Goal: Information Seeking & Learning: Find specific fact

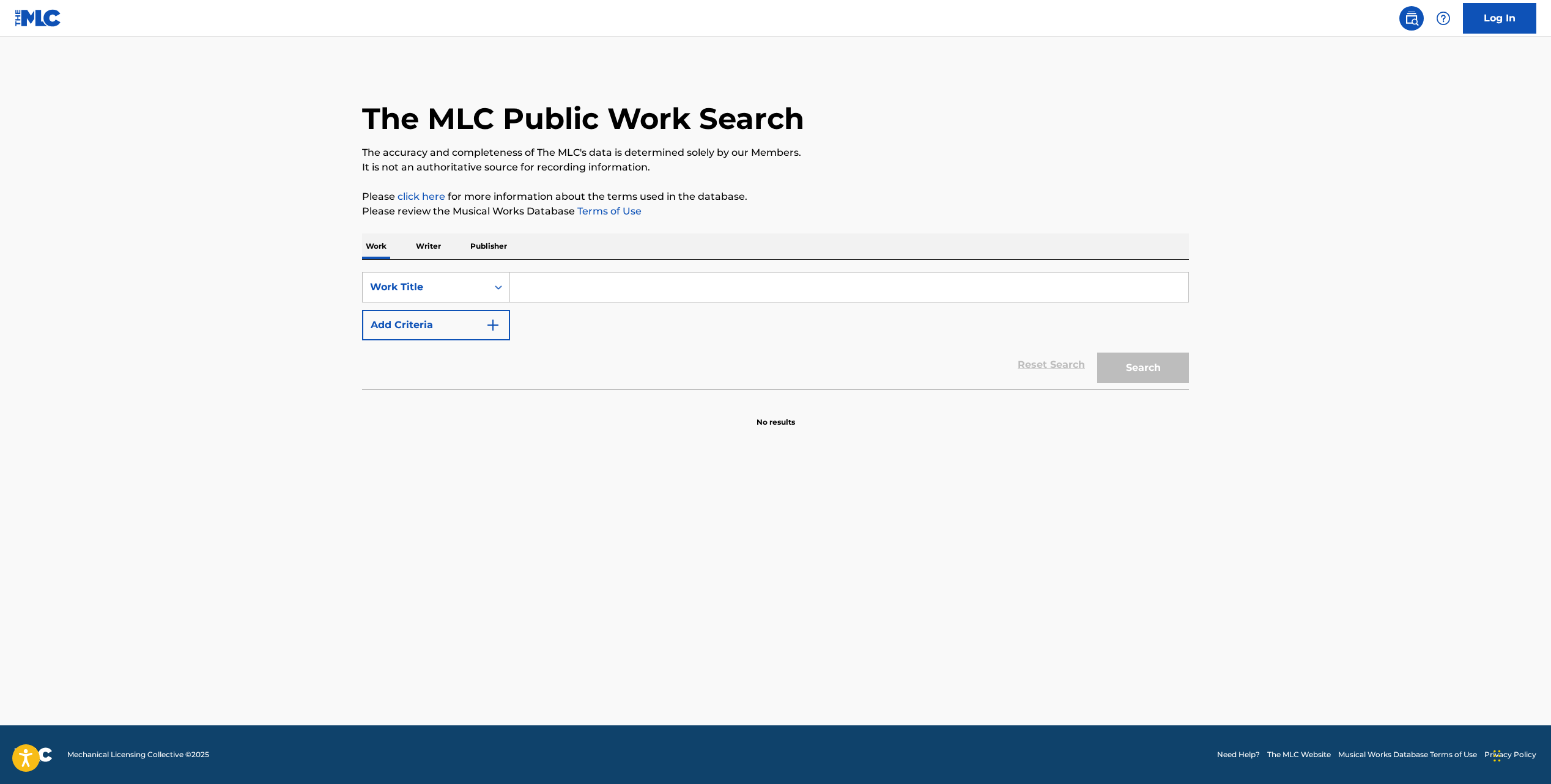
click at [556, 289] on input "Search Form" at bounding box center [849, 287] width 678 height 29
paste input "CASTLE IN THE SKY"
type input "CASTLE IN THE SKY"
click at [493, 318] on img "Search Form" at bounding box center [493, 325] width 15 height 15
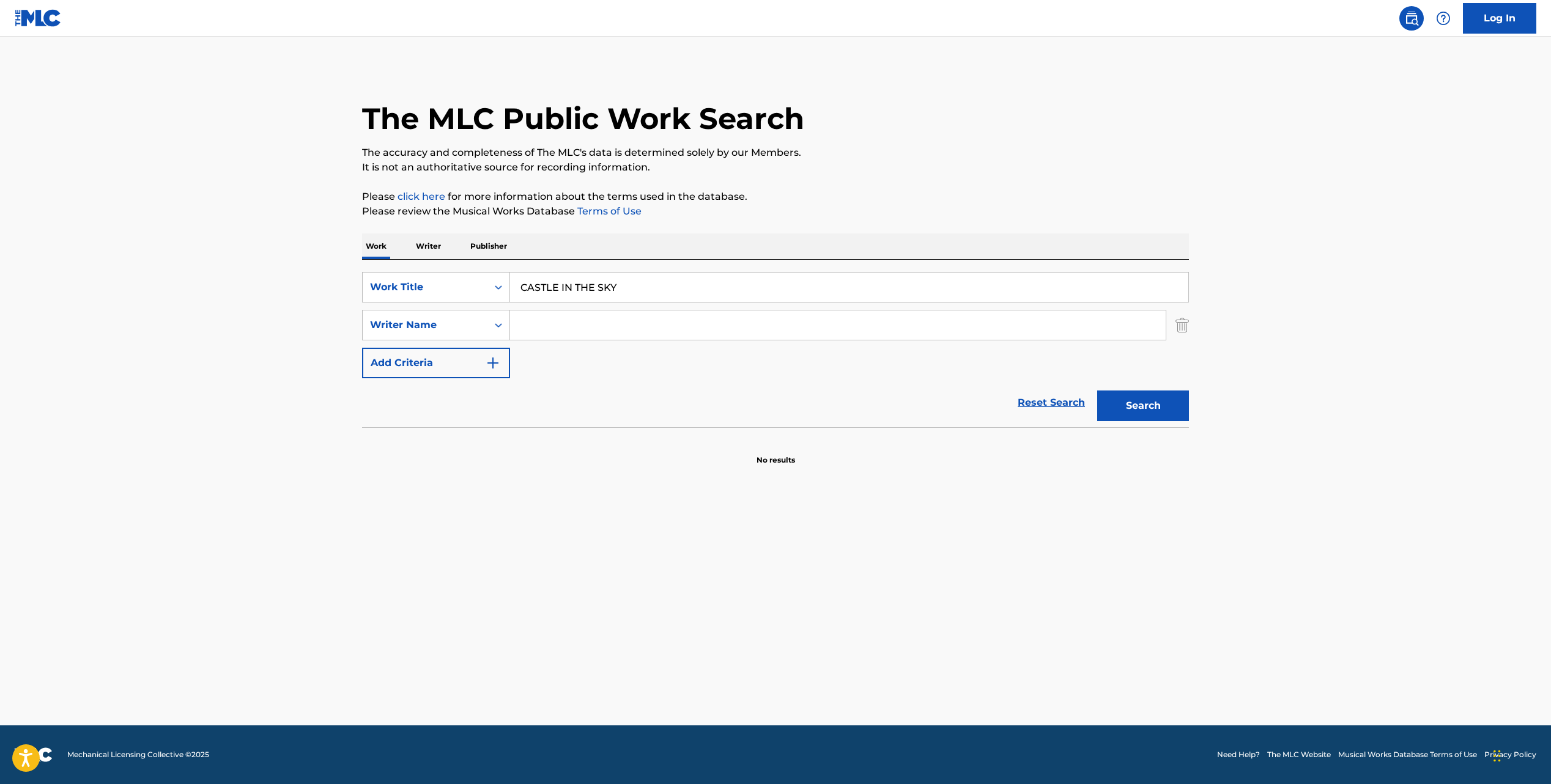
click at [560, 323] on input "Search Form" at bounding box center [838, 325] width 656 height 29
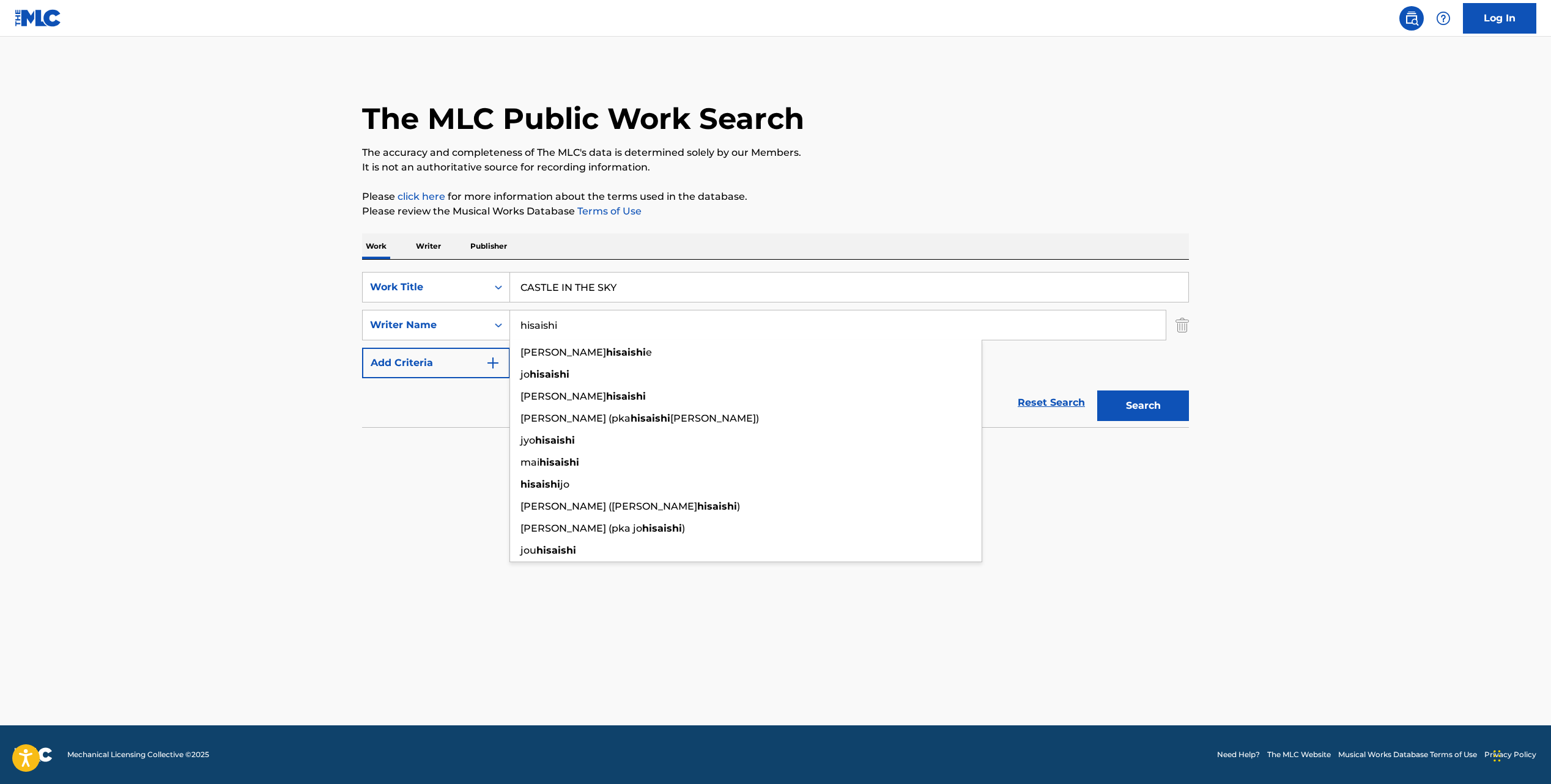
type input "hisaishi"
click at [1097, 390] on button "Search" at bounding box center [1143, 406] width 92 height 30
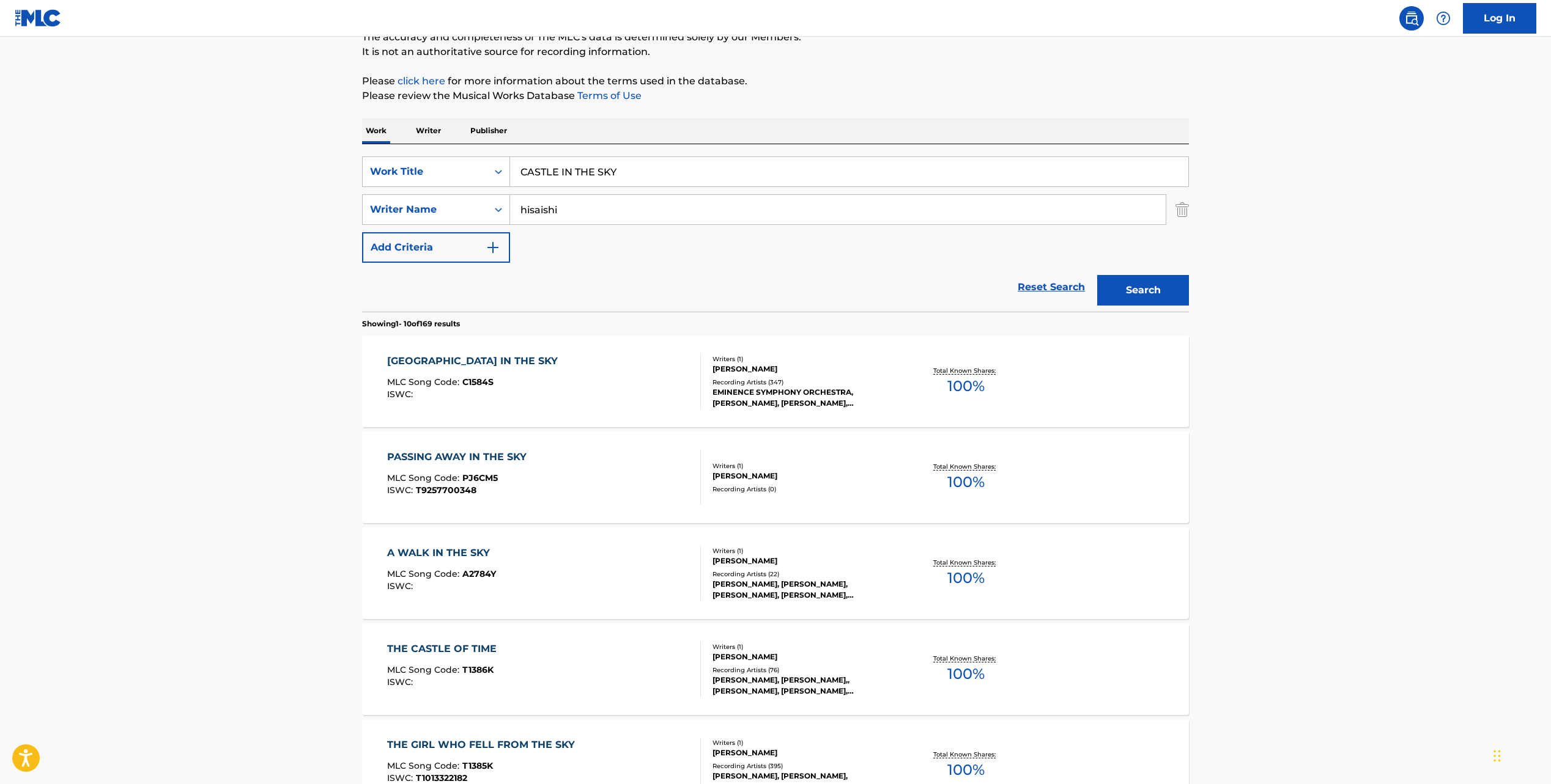
scroll to position [116, 0]
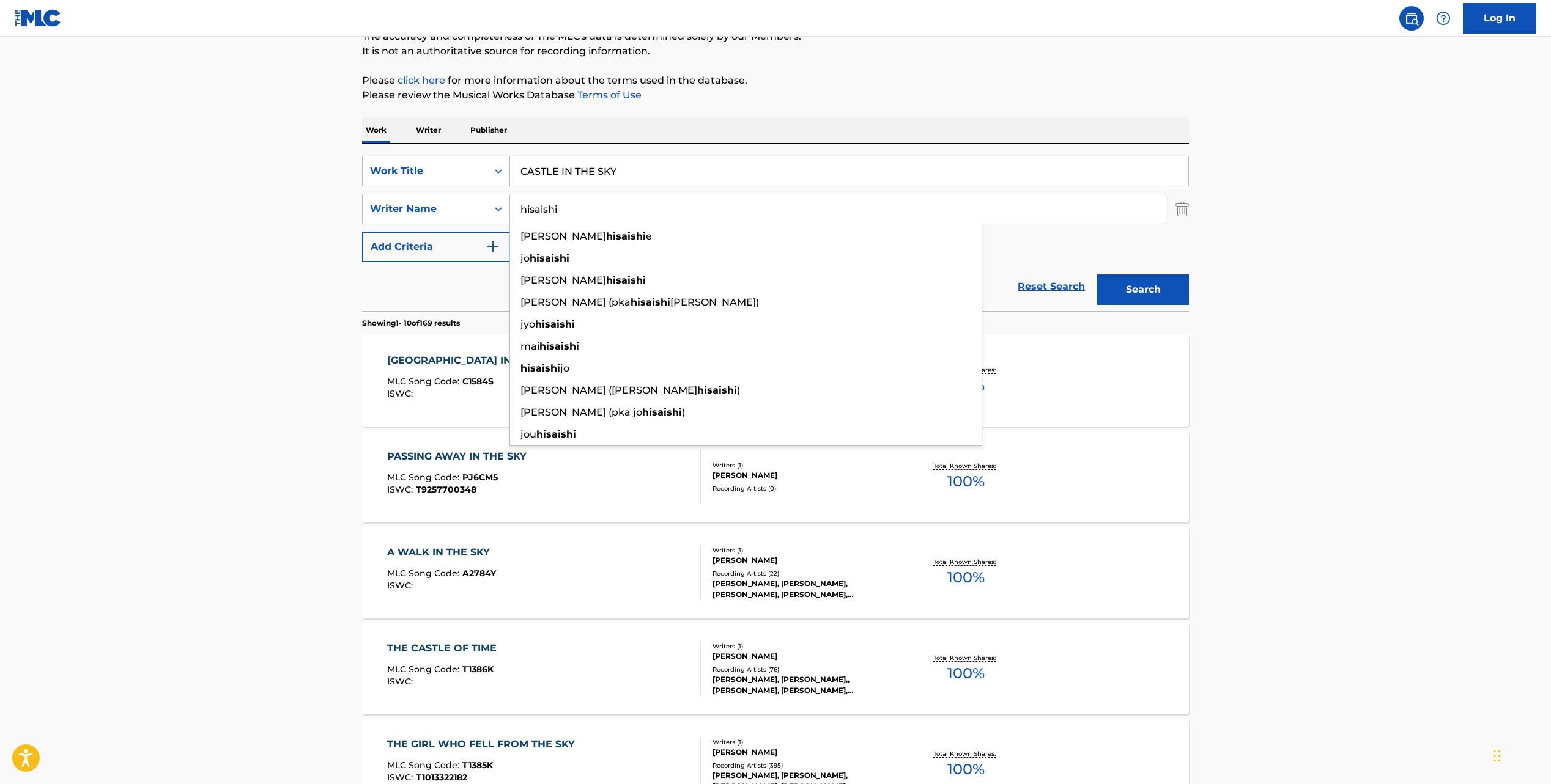
click at [282, 485] on main "The MLC Public Work Search The accuracy and completeness of The MLC's data is d…" at bounding box center [776, 640] width 1551 height 1439
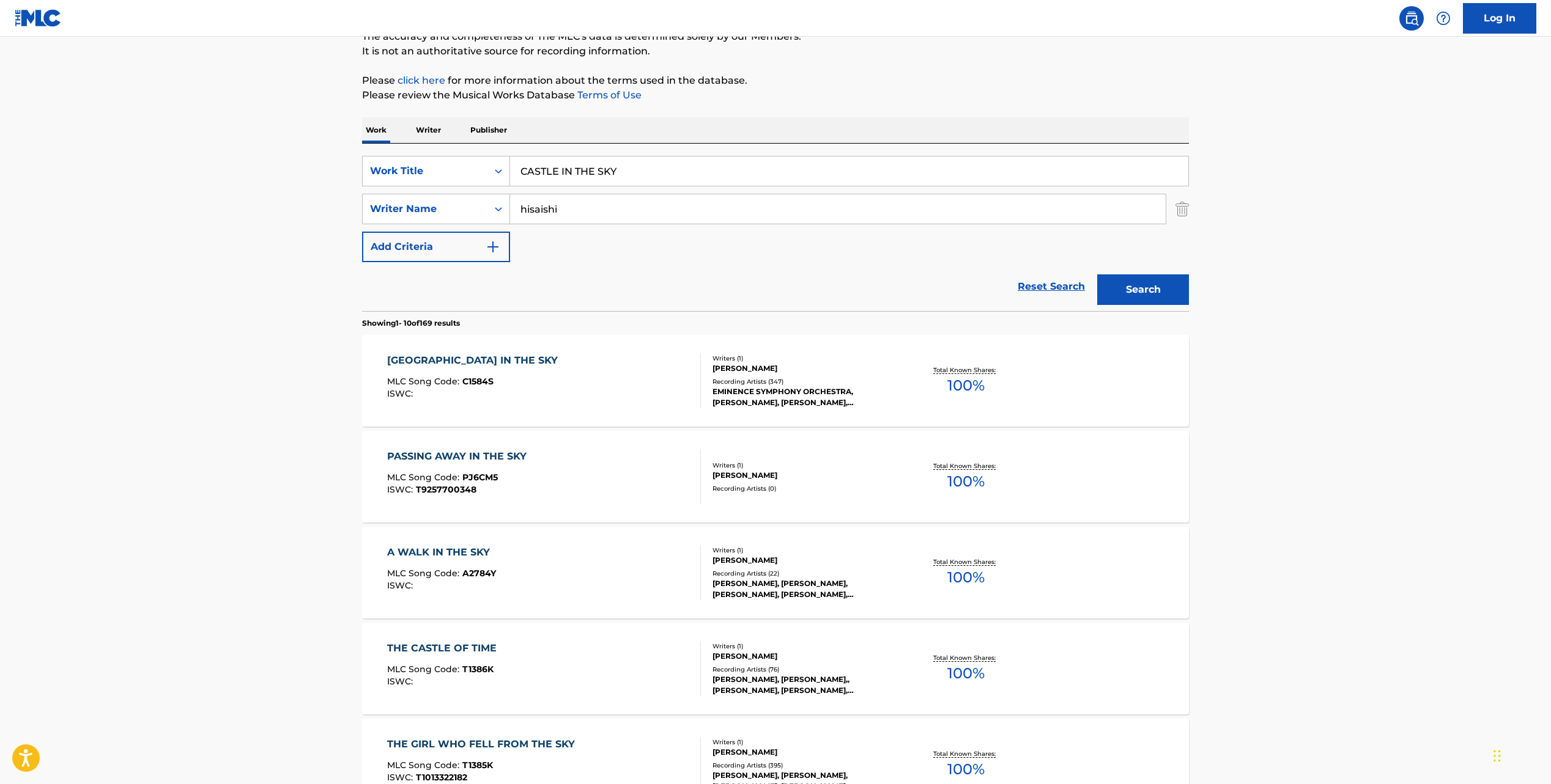
click at [538, 385] on div "[GEOGRAPHIC_DATA] IN THE SKY MLC Song Code : C1584S ISWC :" at bounding box center [544, 380] width 315 height 55
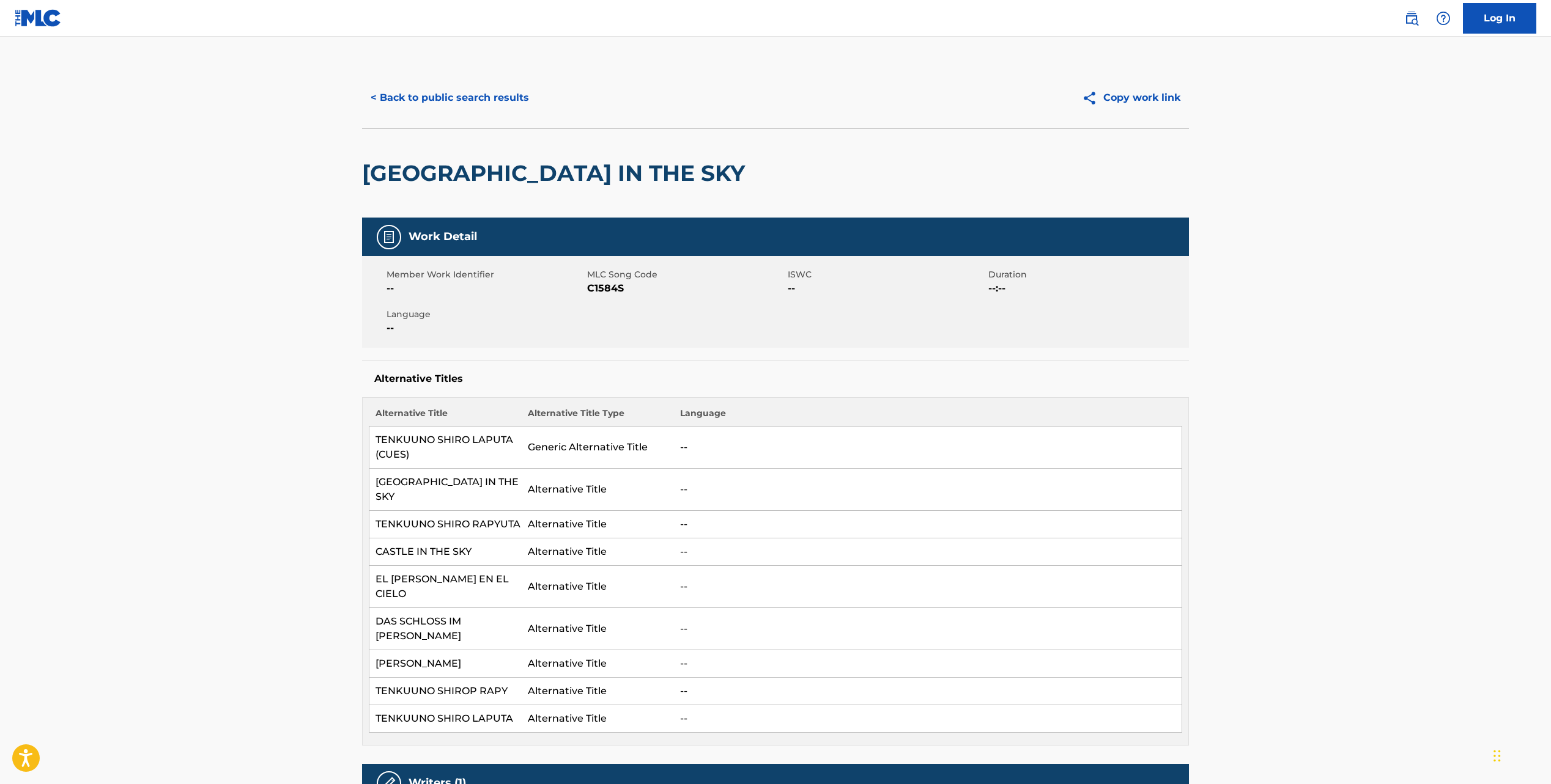
click at [464, 175] on h2 "[GEOGRAPHIC_DATA] IN THE SKY" at bounding box center [556, 173] width 389 height 27
copy div "[GEOGRAPHIC_DATA] IN THE SKY"
click at [602, 289] on span "C1584S" at bounding box center [686, 288] width 198 height 15
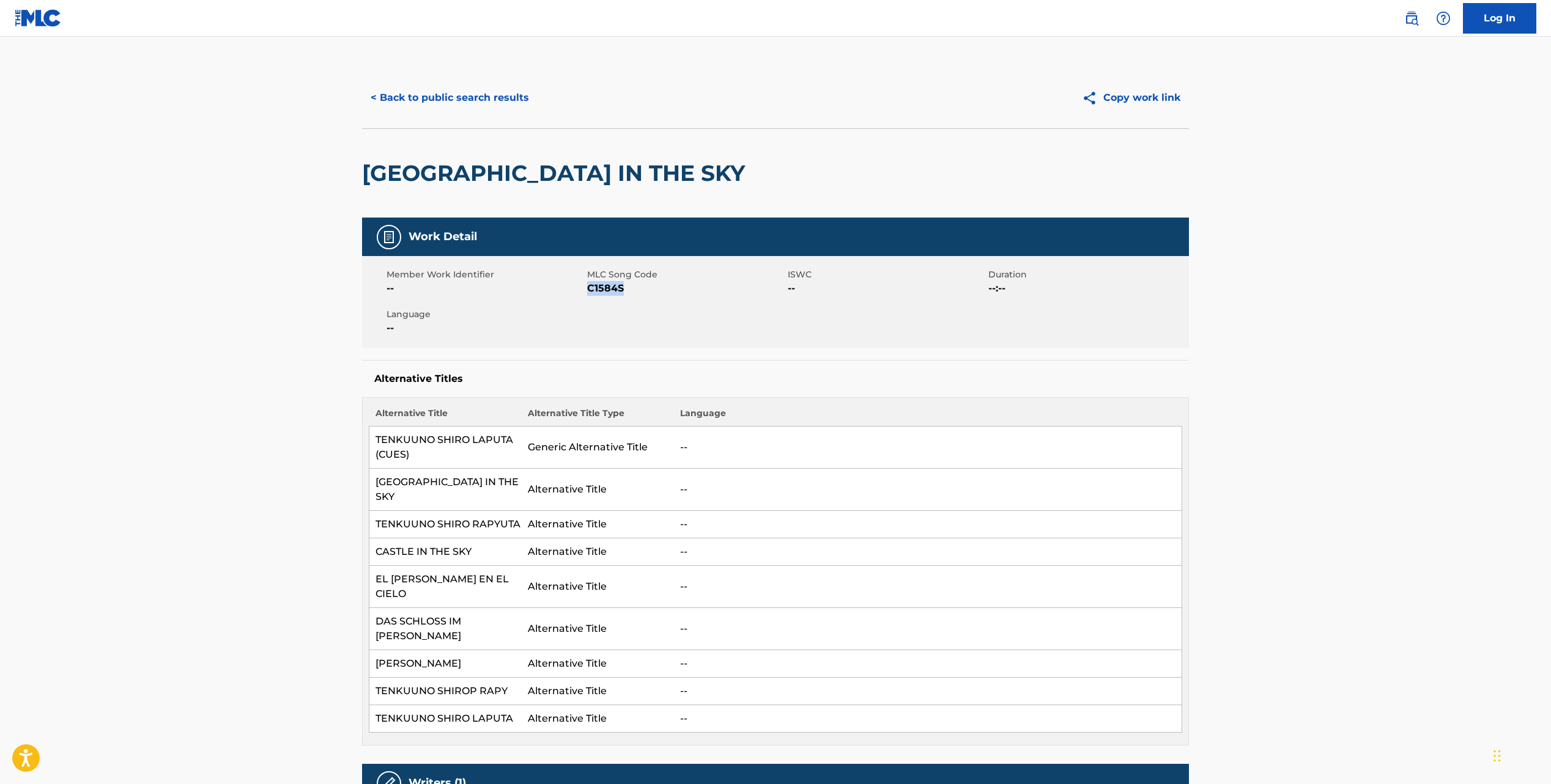
click at [602, 289] on span "C1584S" at bounding box center [686, 288] width 198 height 15
copy span "C1584S"
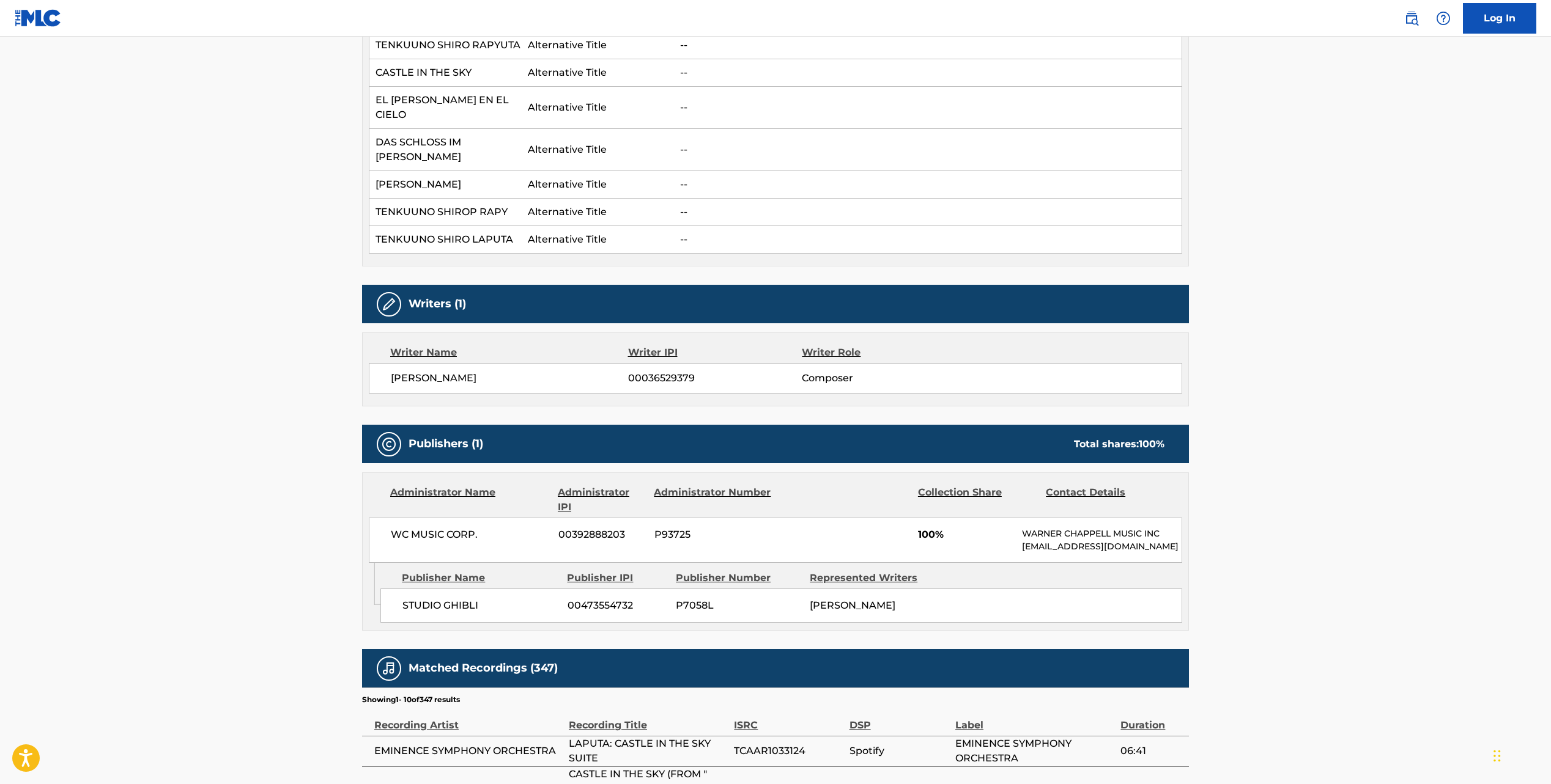
scroll to position [483, 0]
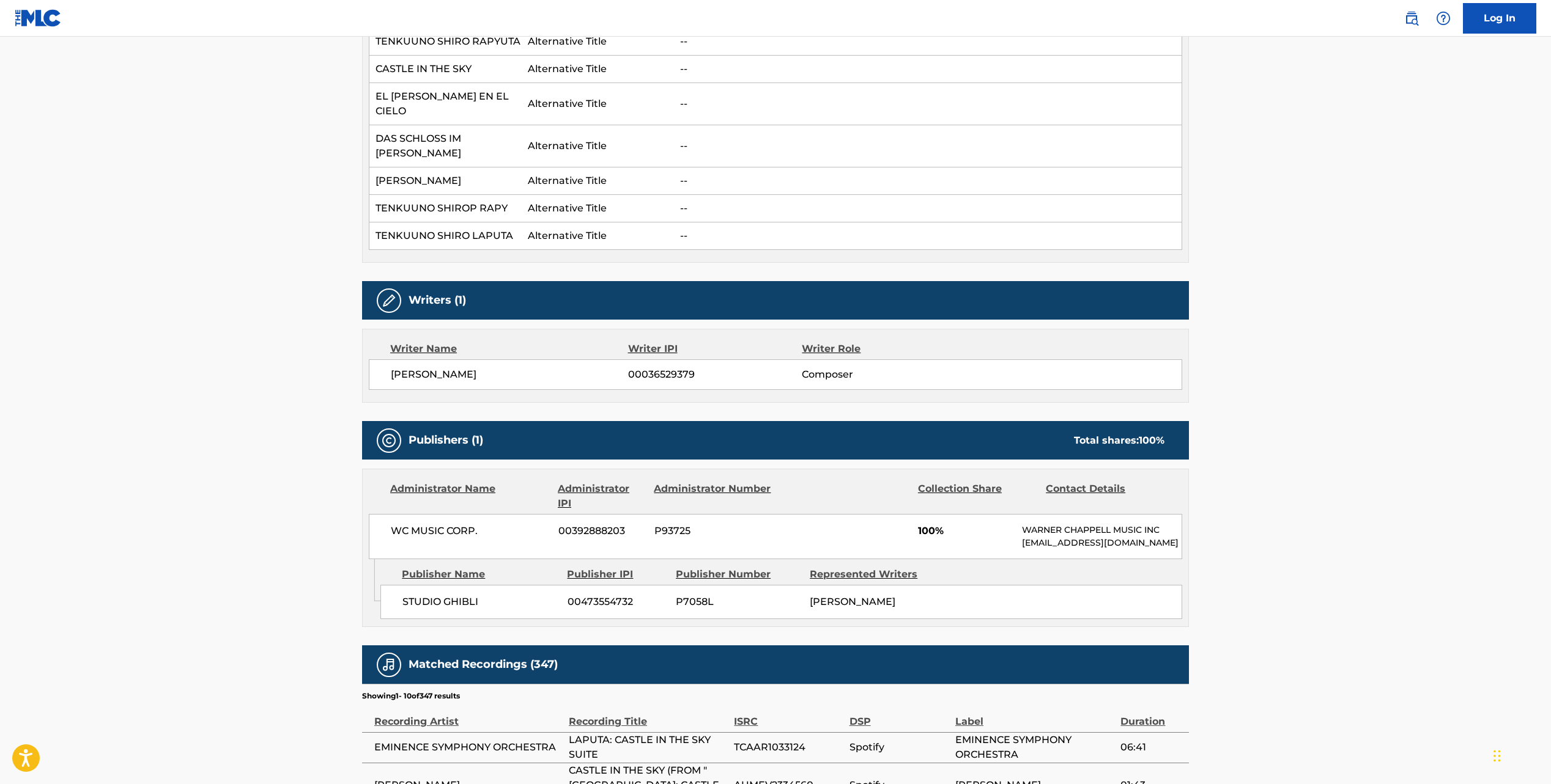
click at [420, 368] on span "[PERSON_NAME]" at bounding box center [509, 375] width 237 height 15
copy div "[PERSON_NAME]"
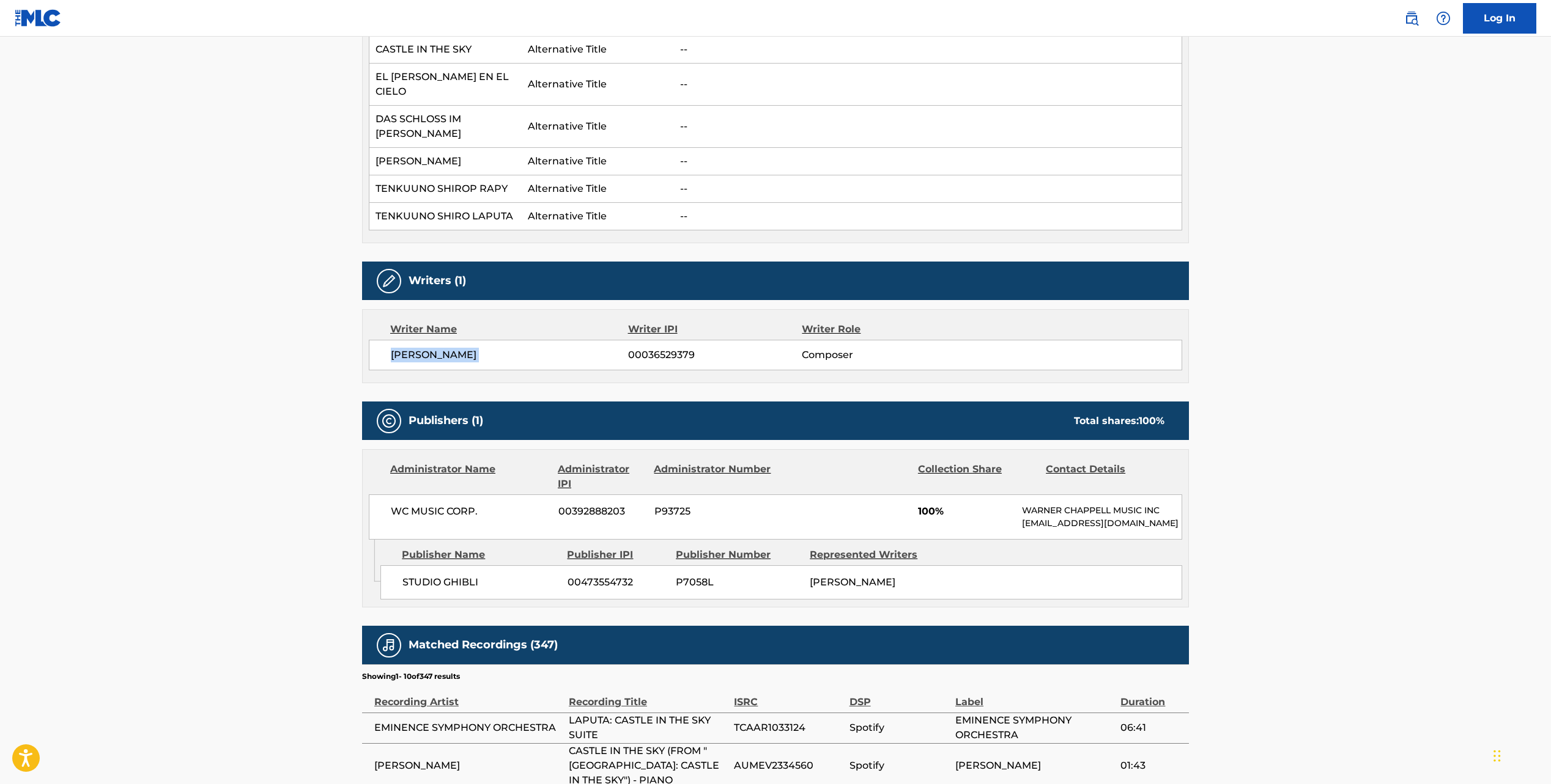
scroll to position [504, 0]
